Goal: Find specific page/section: Find specific page/section

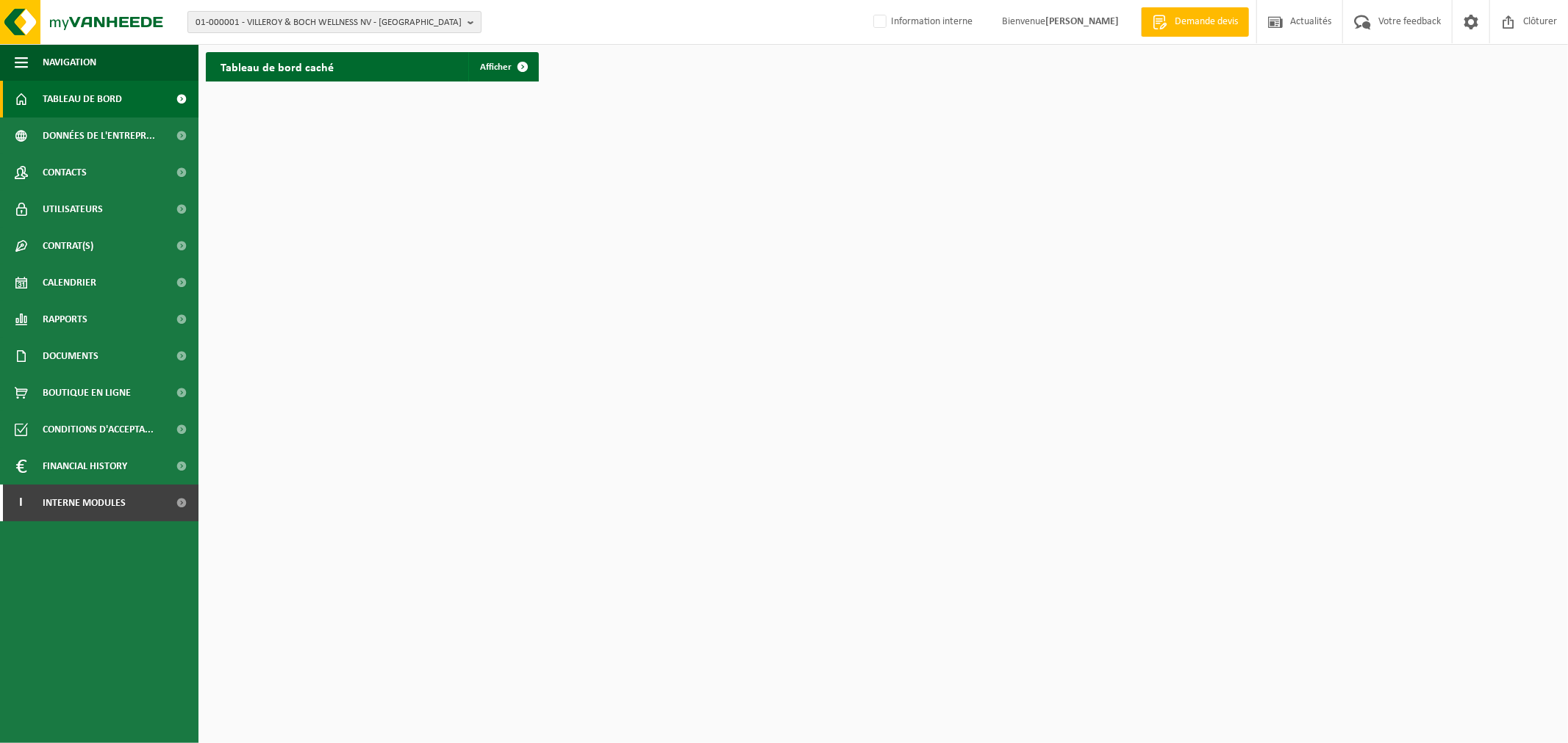
click at [438, 23] on span "01-000001 - VILLEROY & BOCH WELLNESS NV - ROESELARE" at bounding box center [328, 22] width 266 height 22
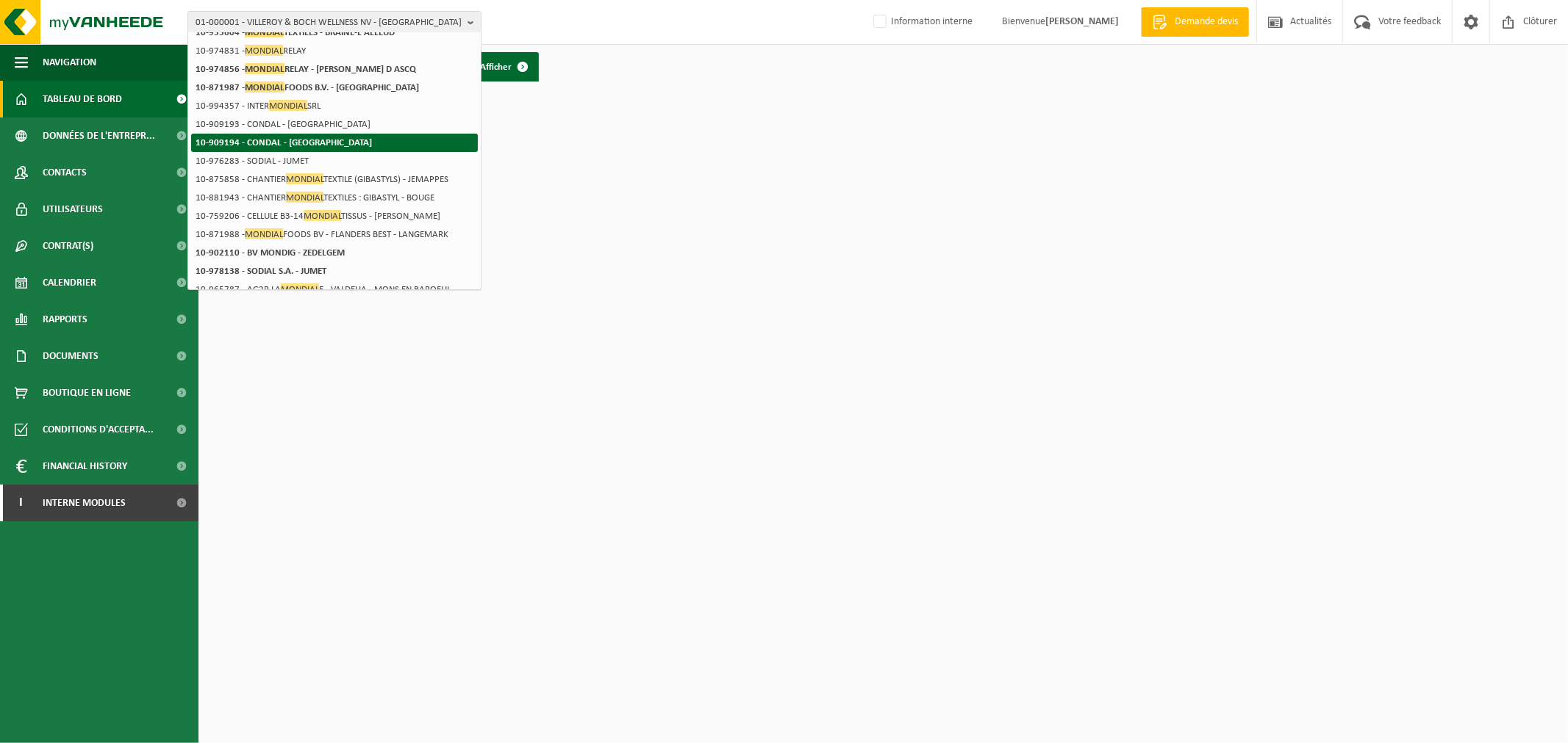
scroll to position [163, 0]
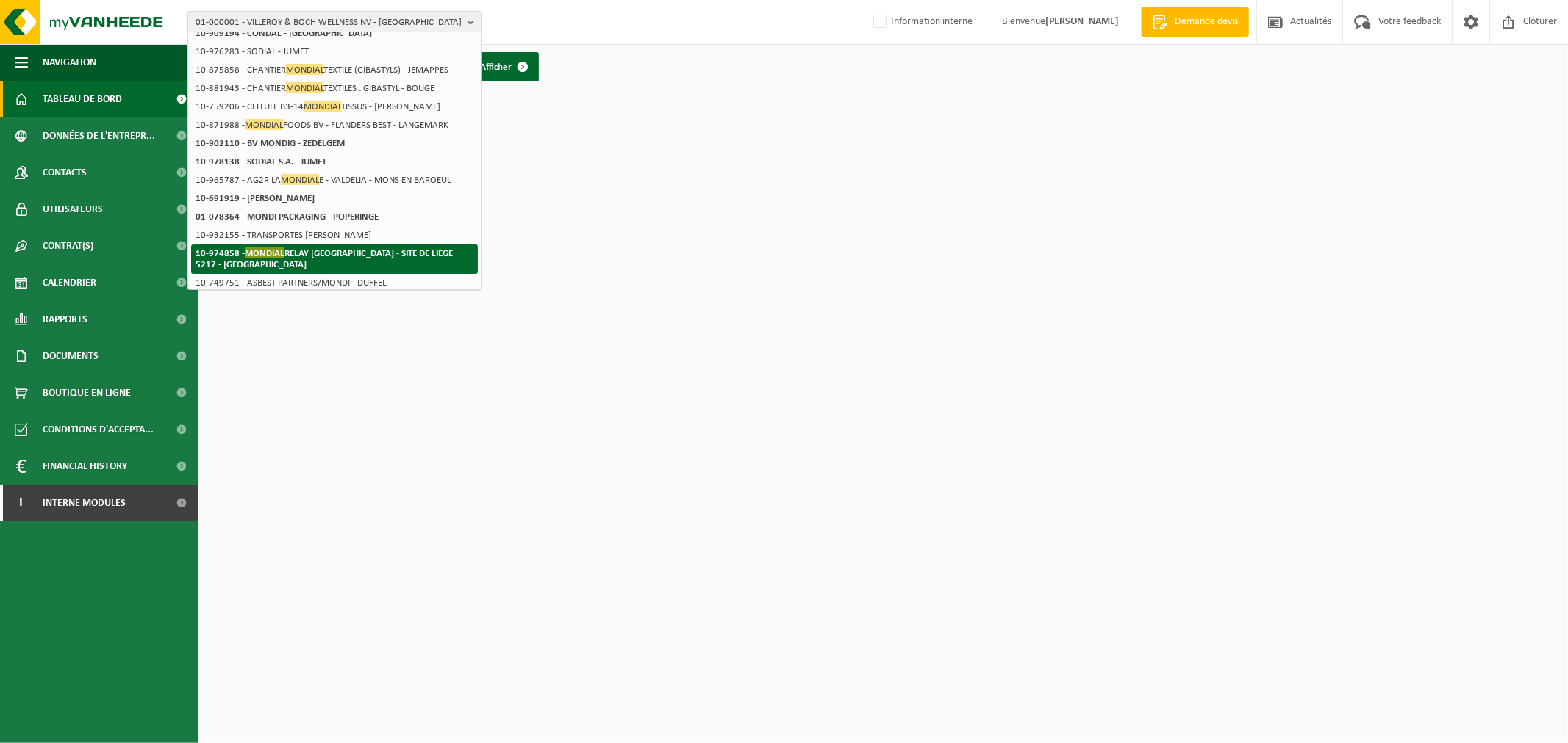
type input "mondial"
click at [373, 250] on strong "10-974858 - MONDIAL RELAY BELGIQUE - SITE DE LIEGE 5217 - HERSTAL" at bounding box center [324, 258] width 257 height 22
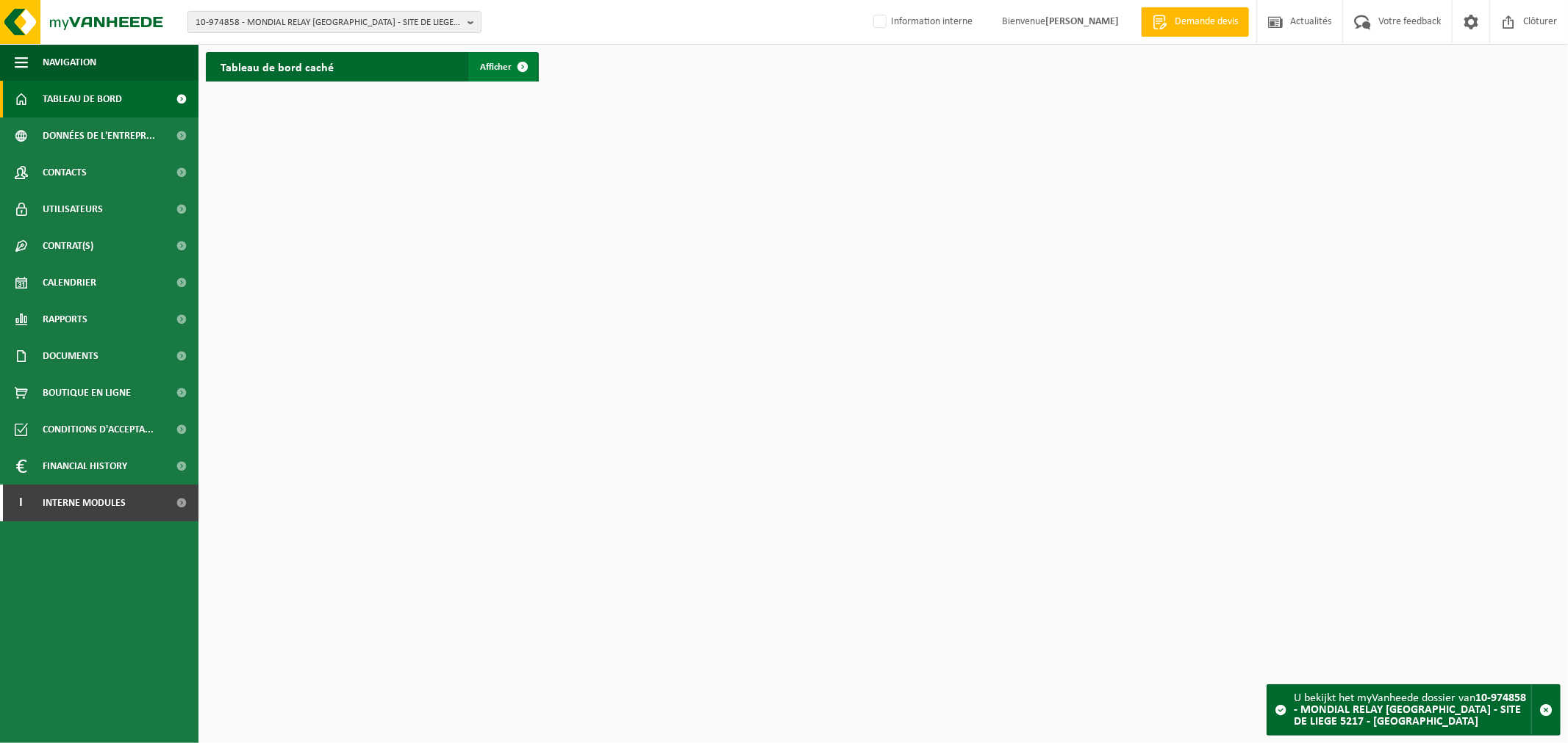
click at [512, 74] on span at bounding box center [522, 67] width 30 height 30
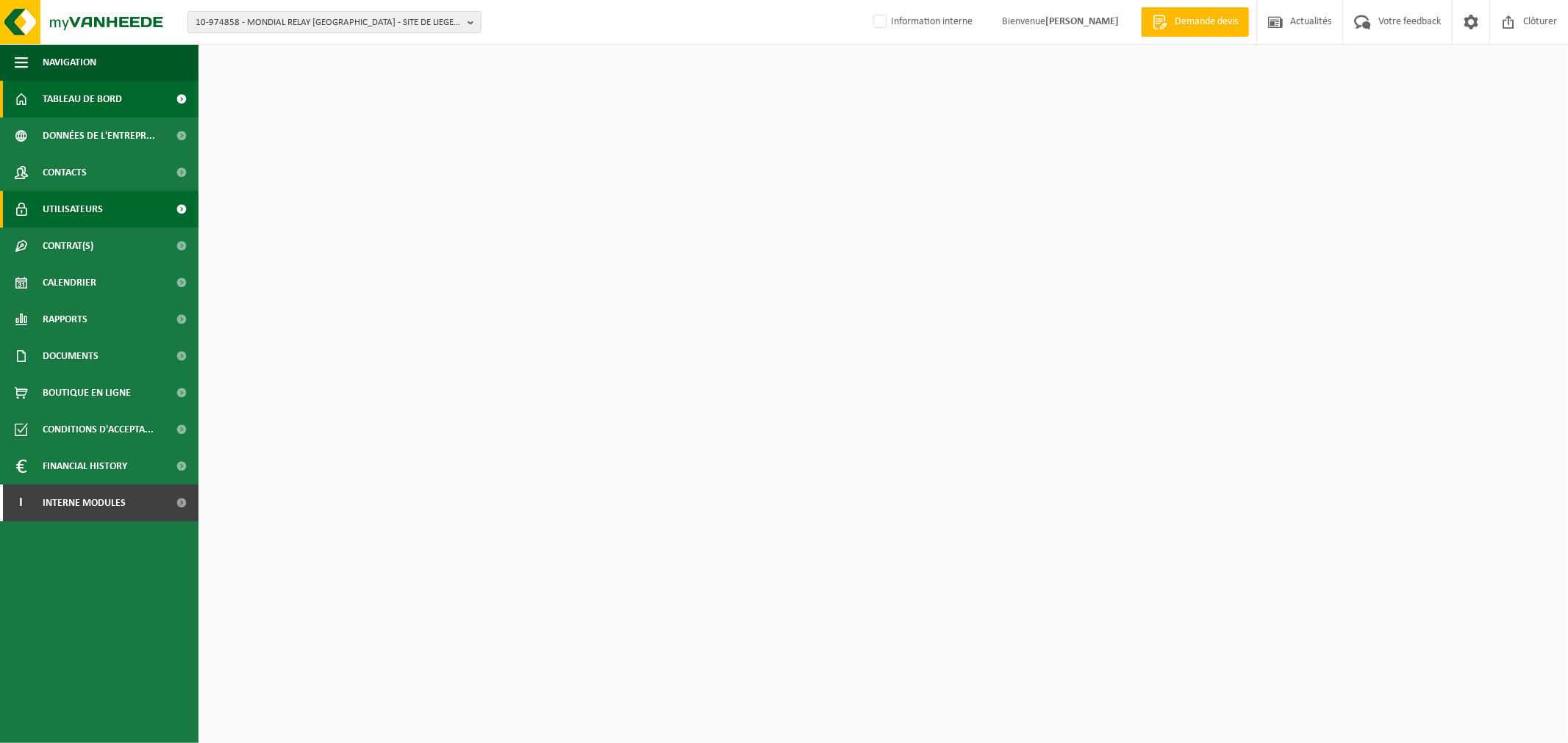
click at [64, 209] on span "Utilisateurs" at bounding box center [72, 209] width 60 height 36
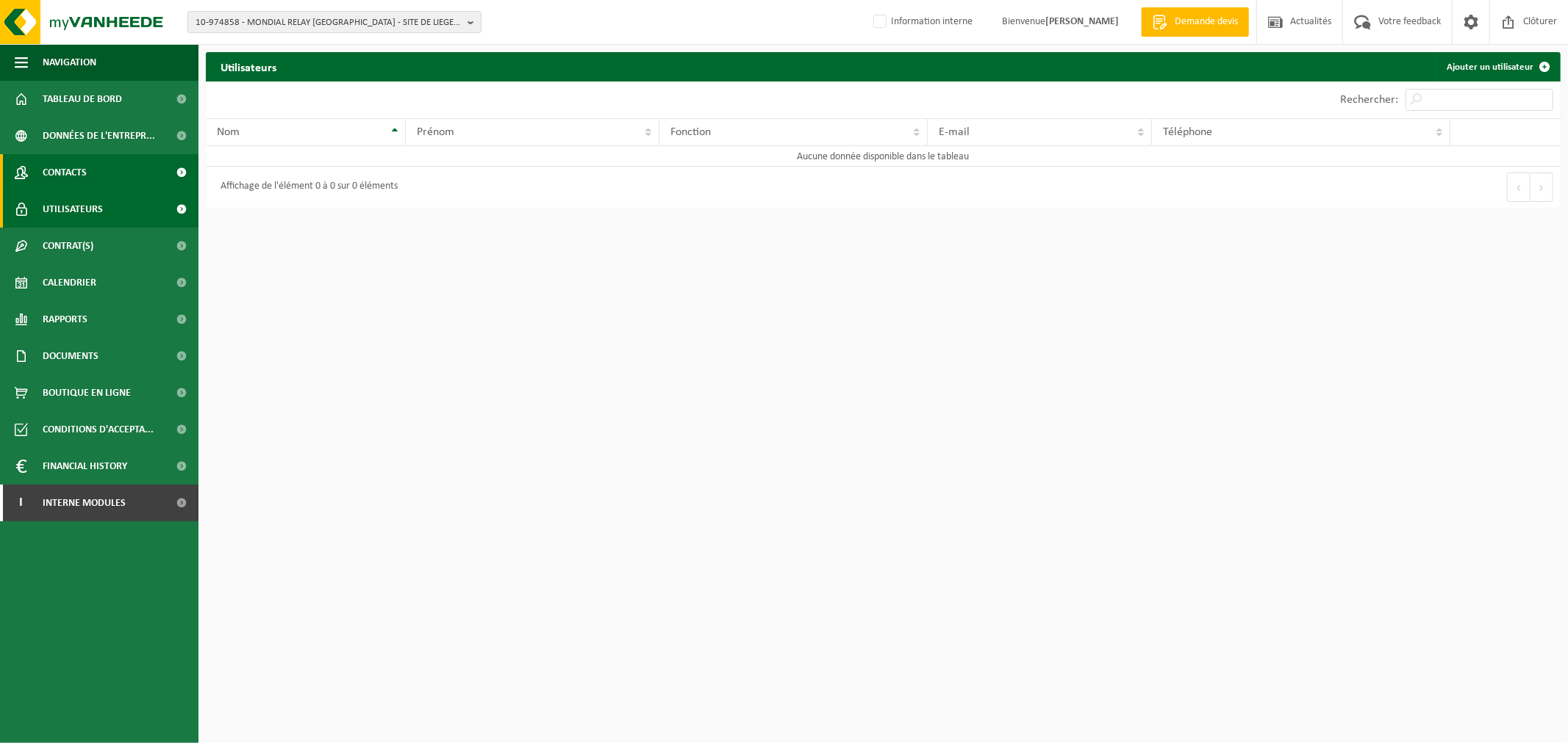
click at [79, 167] on span "Contacts" at bounding box center [64, 172] width 44 height 36
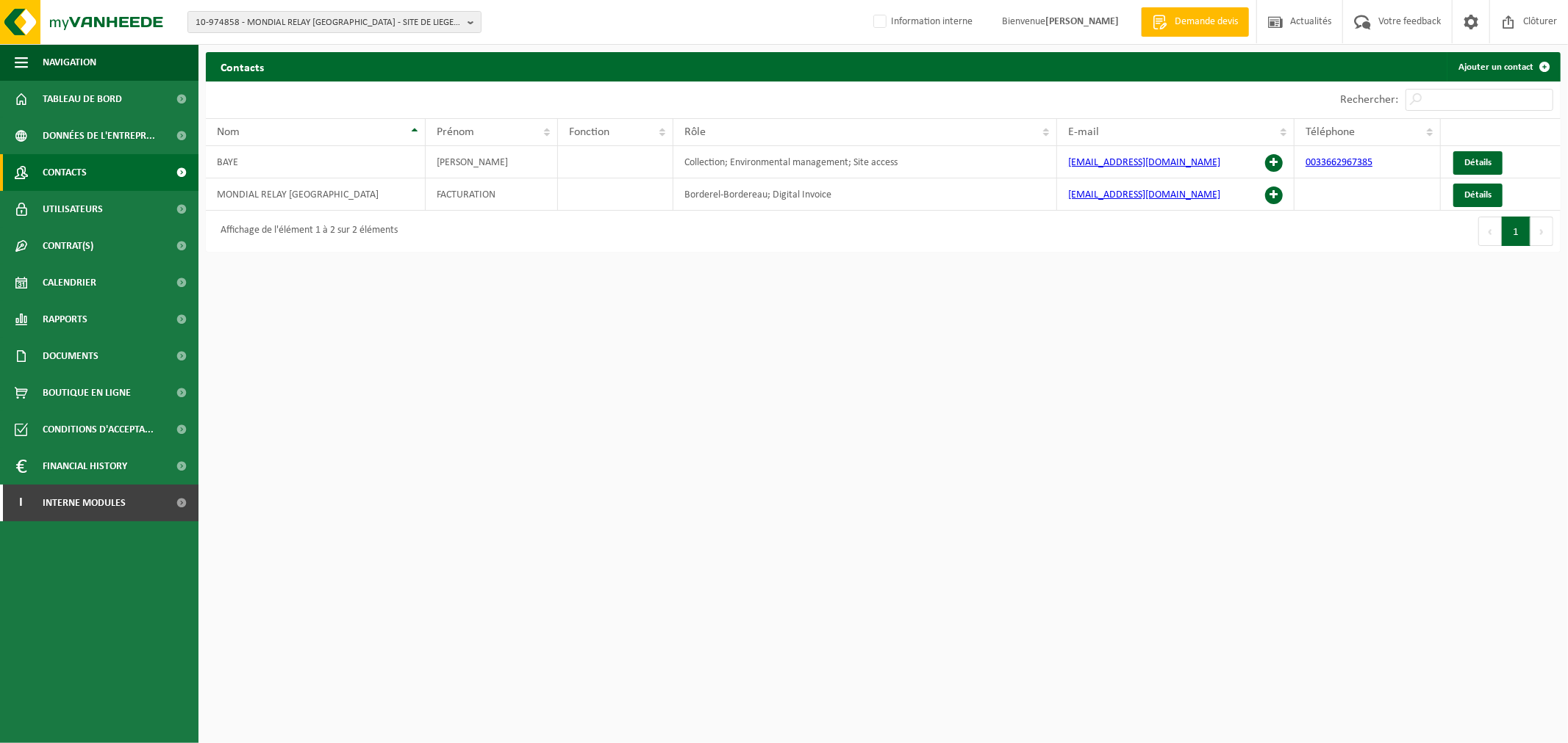
click at [946, 366] on html "10-974858 - MONDIAL RELAY [GEOGRAPHIC_DATA] - SITE DE LIEGE 5217 - [GEOGRAPHIC_…" at bounding box center [784, 372] width 1568 height 743
